Goal: Find contact information

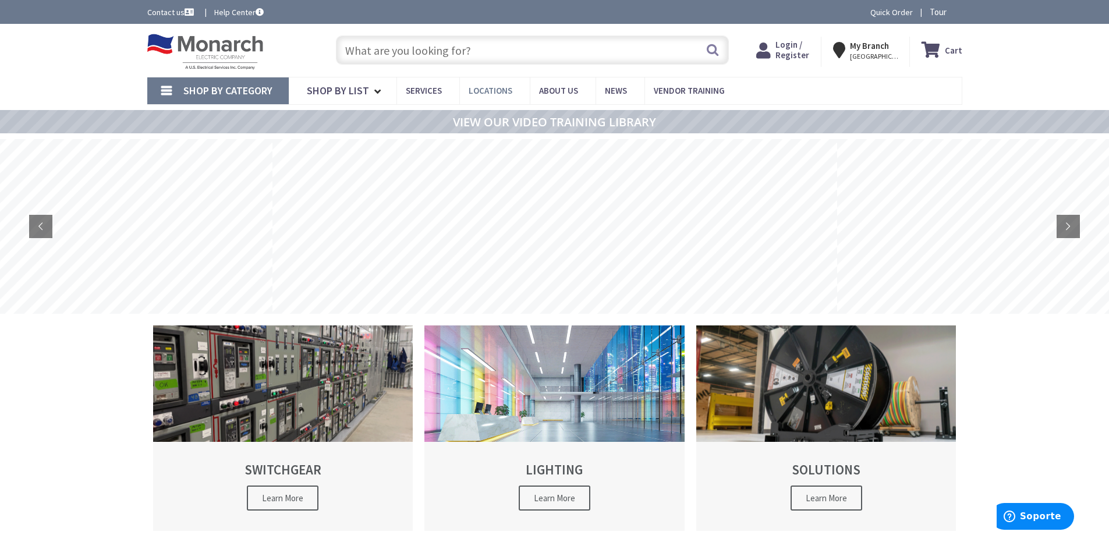
type input "[PERSON_NAME][GEOGRAPHIC_DATA][US_STATE], [GEOGRAPHIC_DATA]"
click at [488, 97] on link "Locations" at bounding box center [494, 90] width 70 height 26
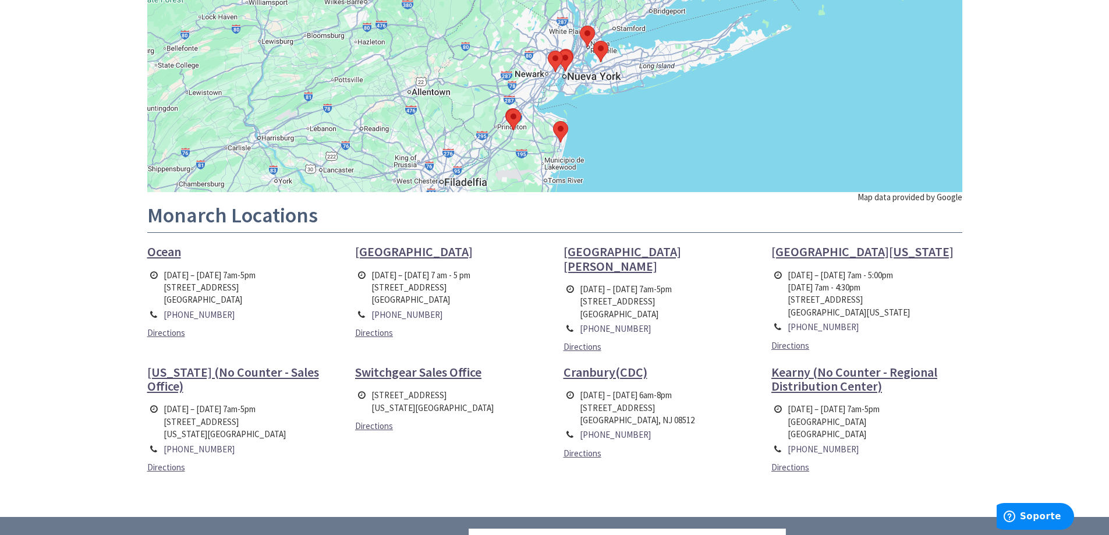
scroll to position [291, 0]
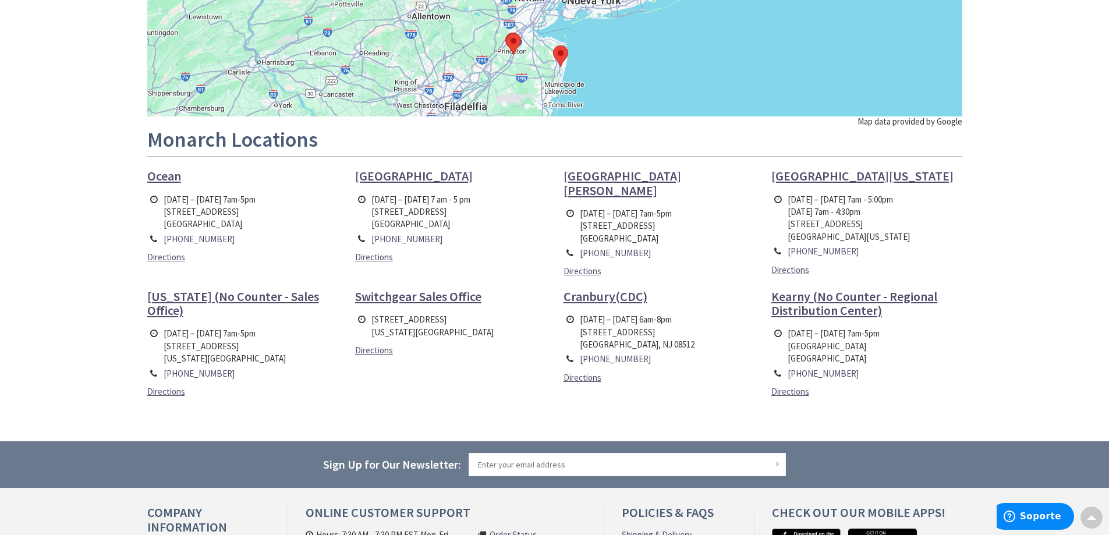
click at [848, 226] on td "[DATE] – [DATE] 7am - 5:00pm [DATE] 7am - 4:30pm [STREET_ADDRESS][US_STATE]" at bounding box center [849, 218] width 128 height 52
click at [790, 268] on span "Directions" at bounding box center [791, 269] width 38 height 11
